Goal: Task Accomplishment & Management: Manage account settings

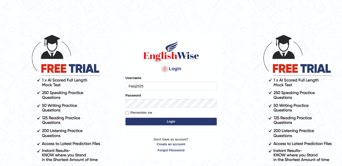
type input "Faiq2025"
click at [194, 124] on button "Login" at bounding box center [170, 122] width 91 height 8
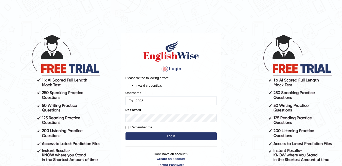
click at [159, 138] on button "Login" at bounding box center [170, 137] width 91 height 8
click at [183, 136] on button "Login" at bounding box center [170, 137] width 91 height 8
click at [160, 138] on button "Login" at bounding box center [170, 137] width 91 height 8
click at [159, 136] on button "Login" at bounding box center [170, 137] width 91 height 8
click at [334, 144] on body "Login Please fix the following errors: Invalid credentials Username Faiq2025 Pa…" at bounding box center [171, 100] width 342 height 166
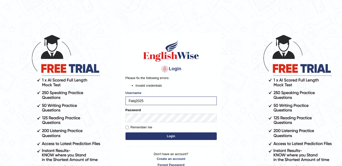
click at [235, 29] on body "Login Please fix the following errors: Invalid credentials Username Faiq2025 Pa…" at bounding box center [171, 100] width 342 height 166
